Goal: Task Accomplishment & Management: Use online tool/utility

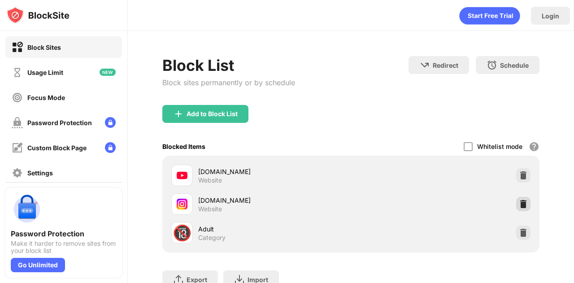
click at [519, 204] on img at bounding box center [523, 204] width 9 height 9
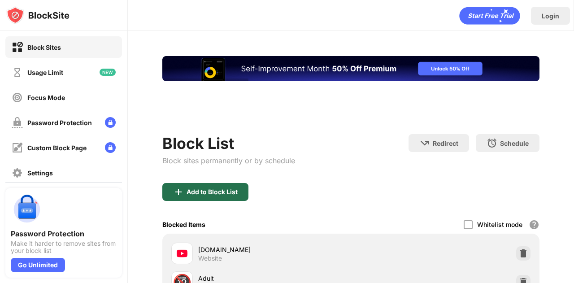
click at [217, 184] on div "Add to Block List" at bounding box center [205, 192] width 86 height 18
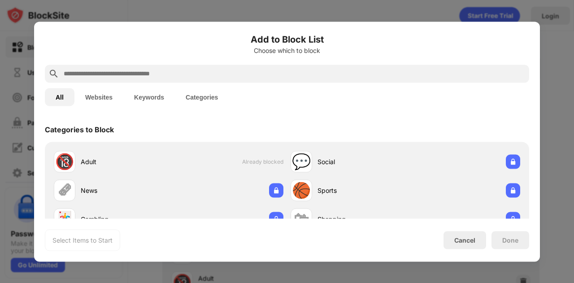
click at [95, 97] on button "Websites" at bounding box center [98, 97] width 49 height 18
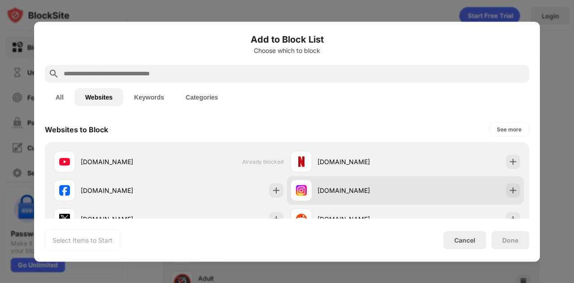
click at [349, 199] on div "[DOMAIN_NAME]" at bounding box center [348, 190] width 115 height 22
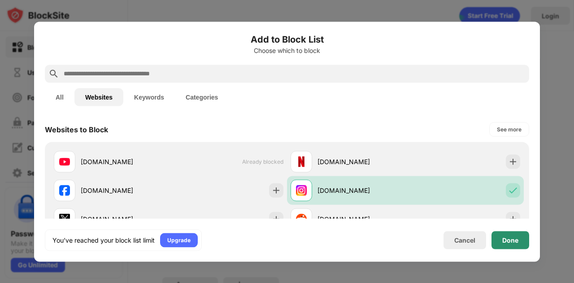
click at [512, 239] on div "Done" at bounding box center [510, 239] width 16 height 7
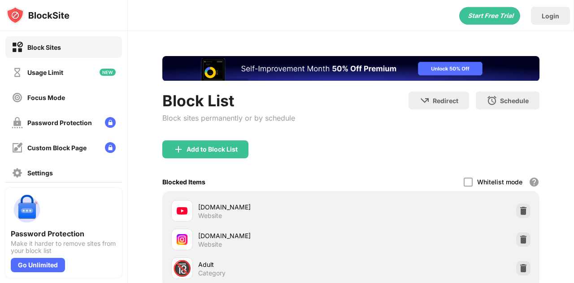
click at [512, 239] on div "Done" at bounding box center [510, 239] width 16 height 7
